Goal: Navigation & Orientation: Find specific page/section

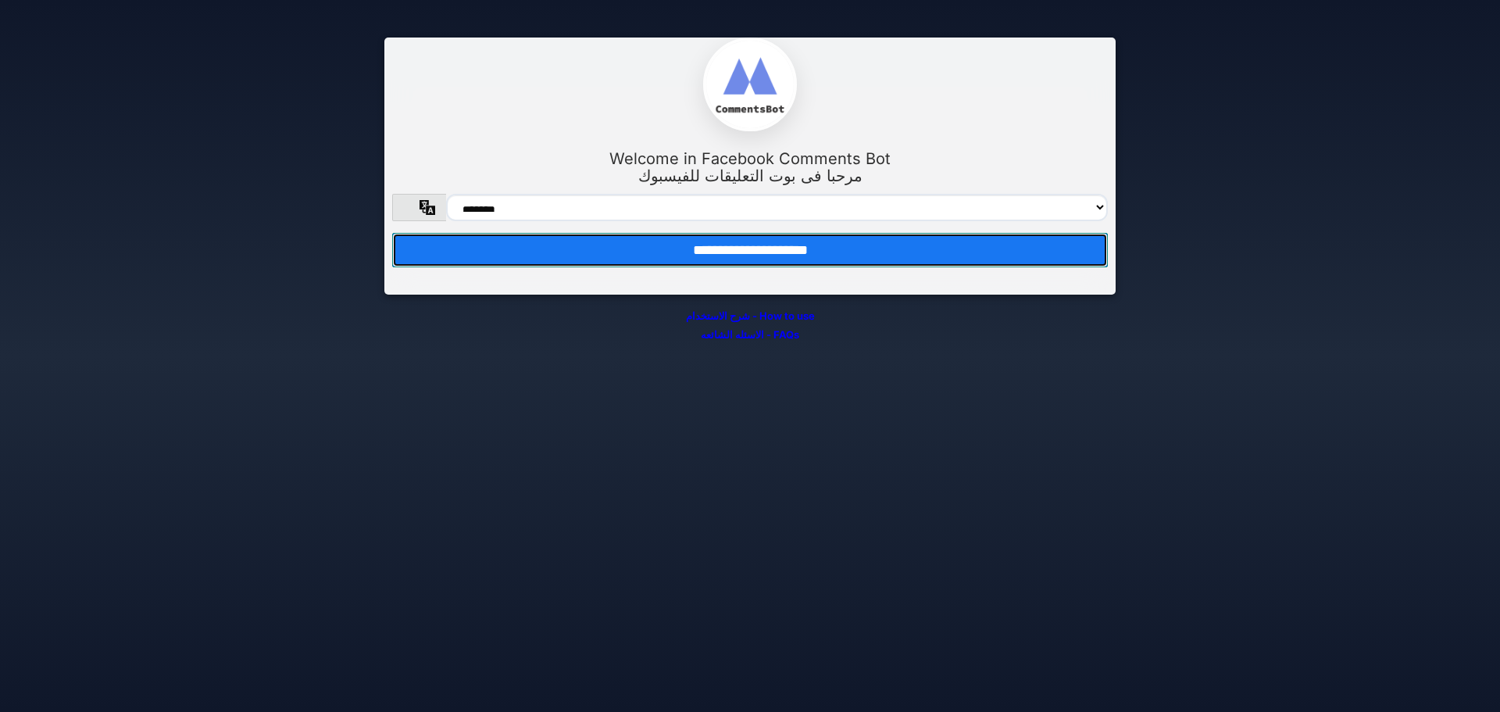
click at [778, 248] on input "**********" at bounding box center [749, 250] width 715 height 34
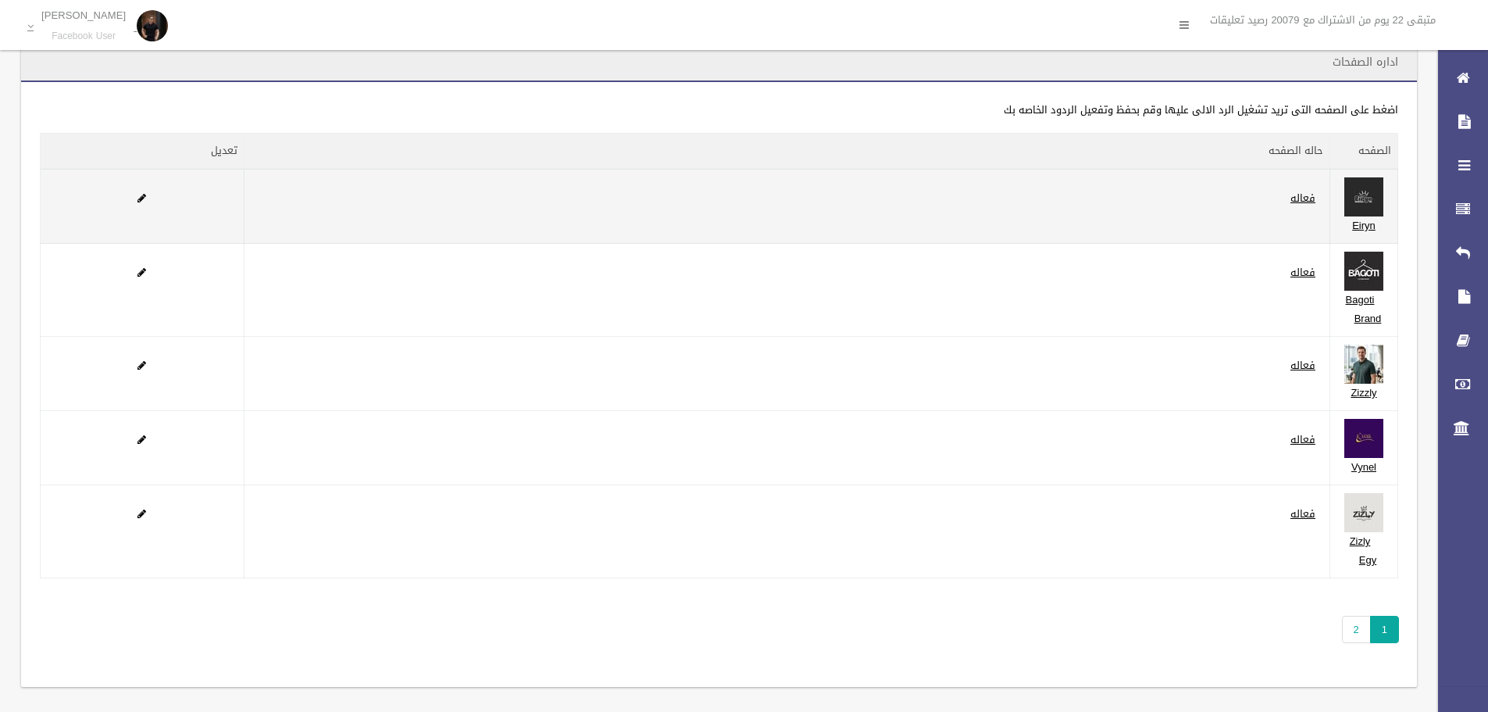
scroll to position [36, 0]
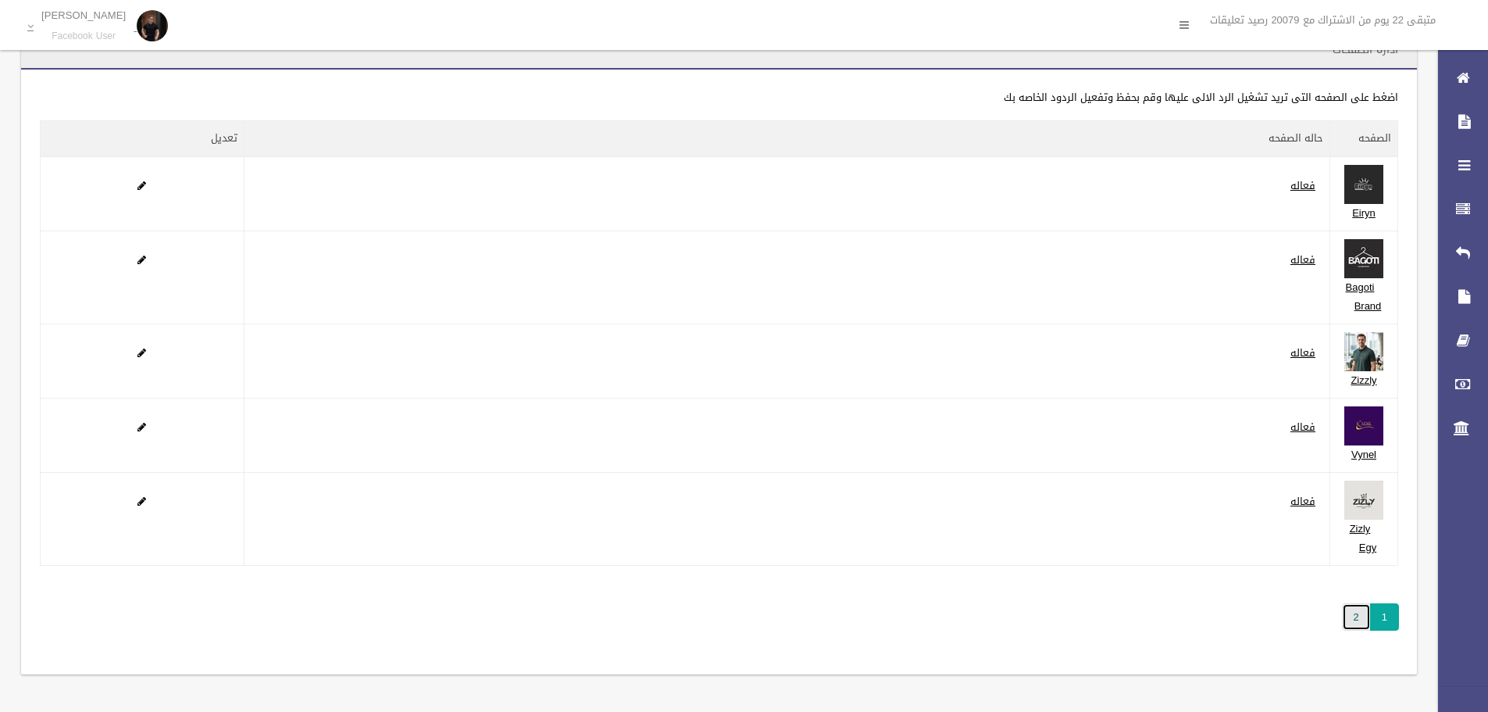
click at [1358, 615] on link "2" at bounding box center [1356, 616] width 29 height 27
